Goal: Navigation & Orientation: Go to known website

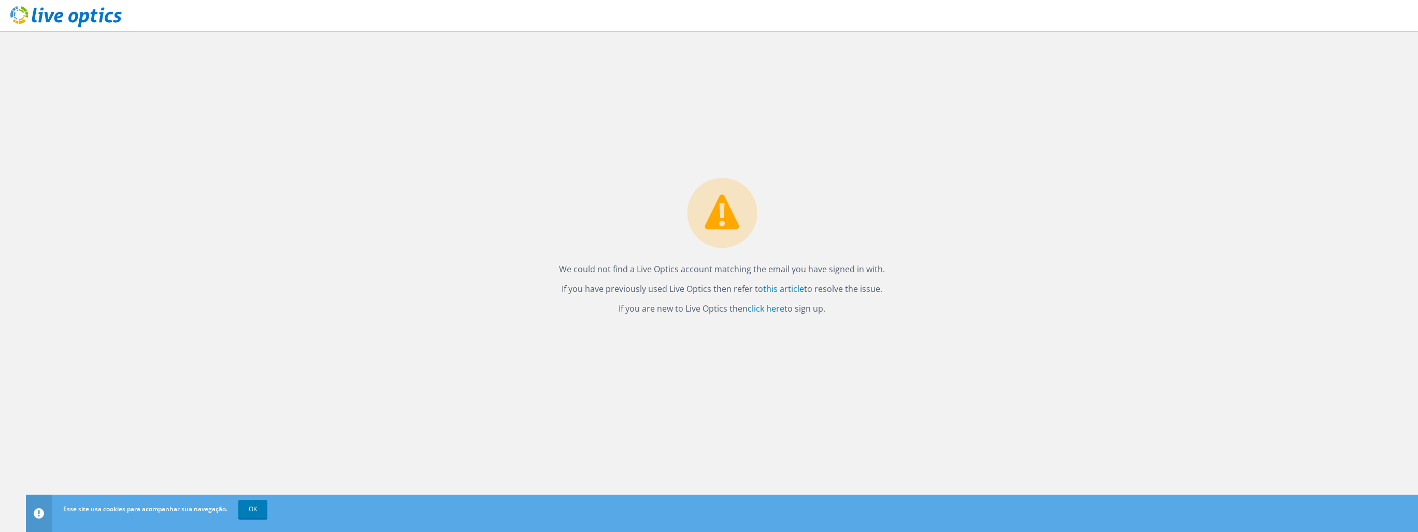
click at [58, 22] on use at bounding box center [65, 16] width 111 height 21
click at [765, 309] on link "click here" at bounding box center [766, 308] width 37 height 11
click at [776, 289] on link "this article" at bounding box center [783, 288] width 41 height 11
